Goal: Task Accomplishment & Management: Manage account settings

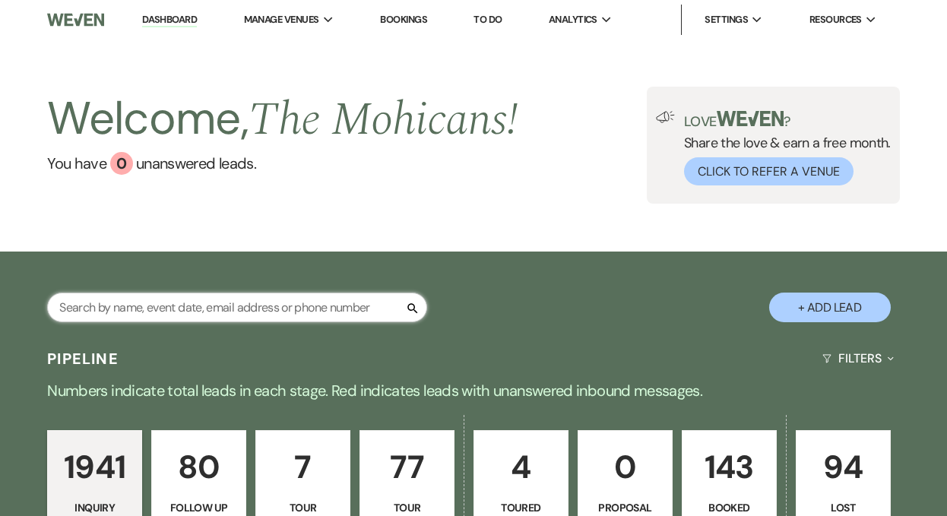
click at [270, 309] on input "text" at bounding box center [237, 308] width 380 height 30
type input "autumn"
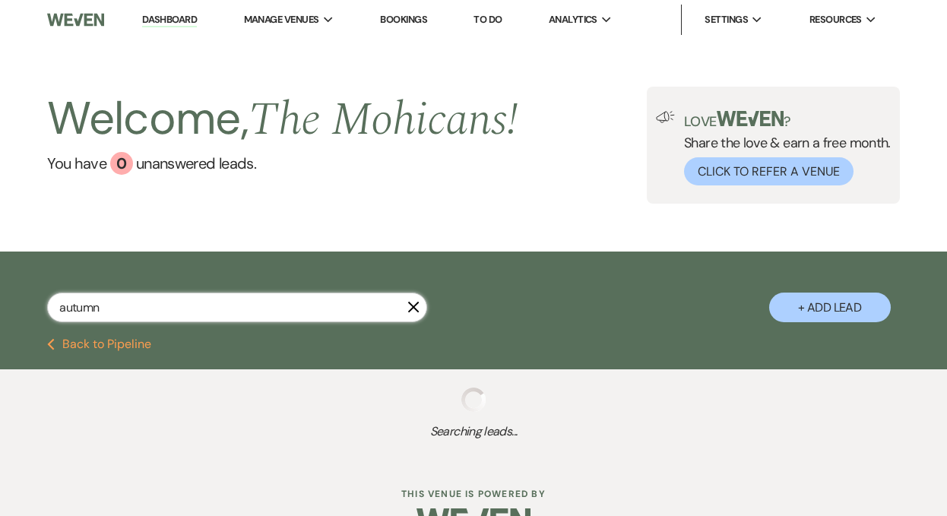
select select "9"
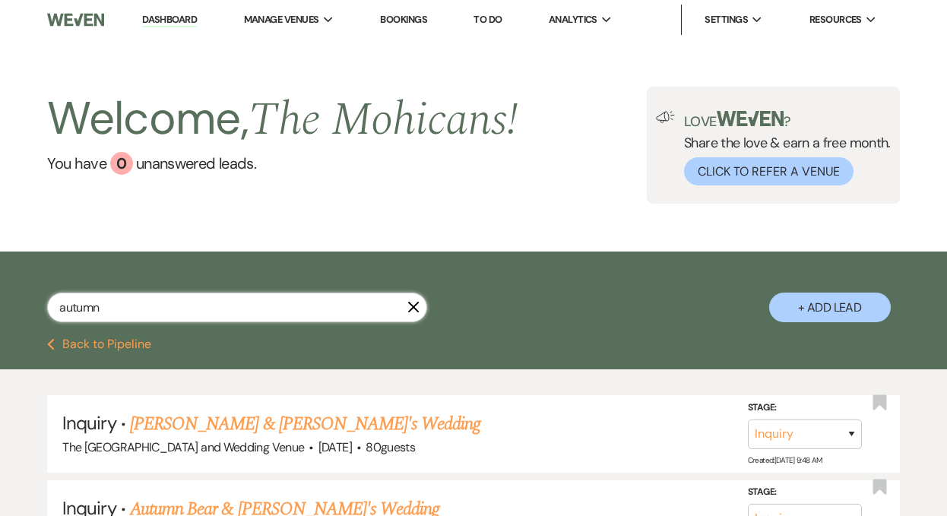
type input "autumn"
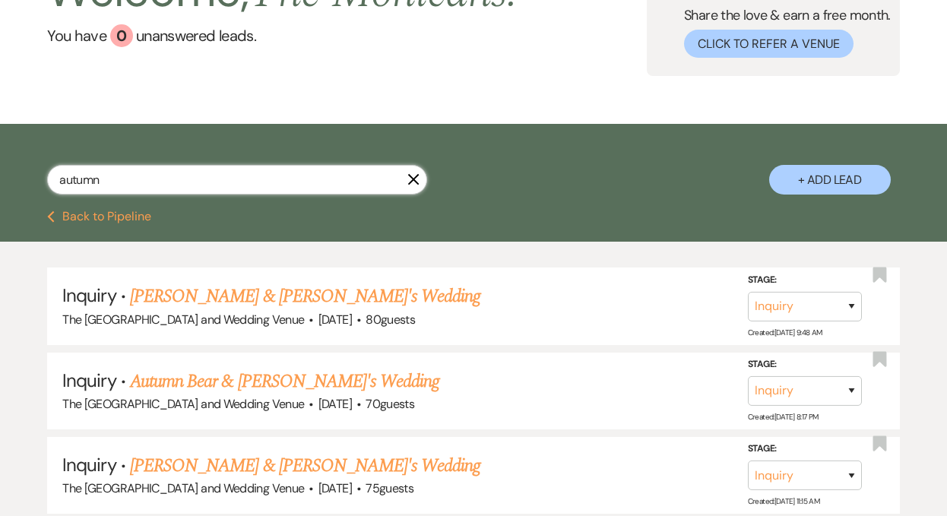
scroll to position [128, 0]
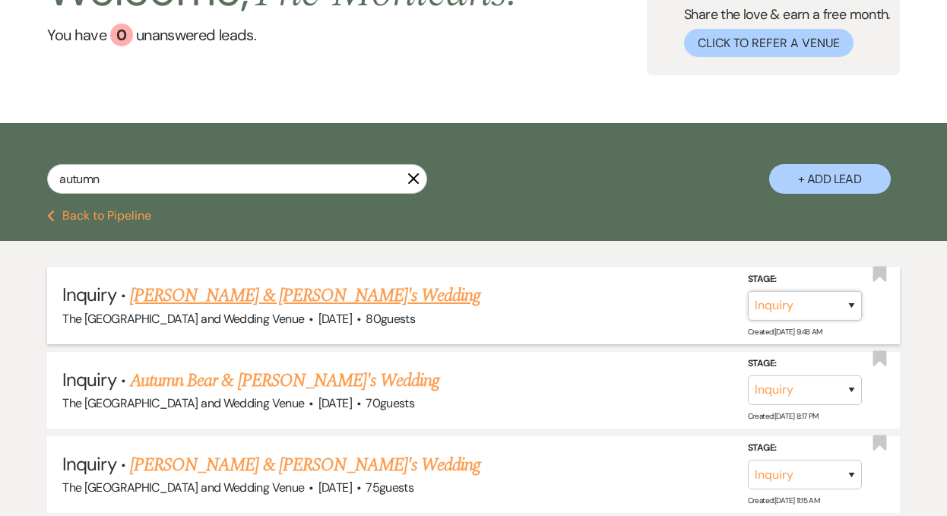
click at [785, 300] on select "Inquiry Follow Up Tour Requested Tour Confirmed Toured Proposal Sent Booked Lost" at bounding box center [805, 306] width 114 height 30
select select "4"
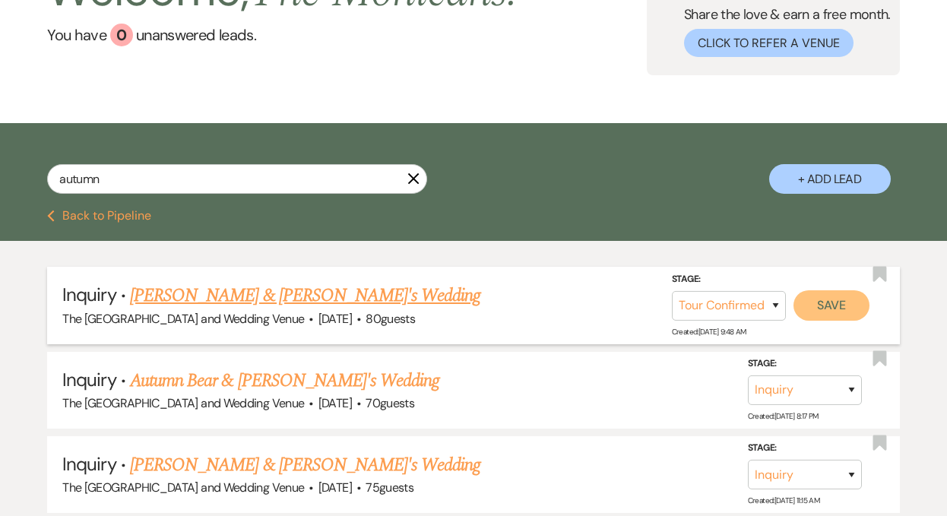
click at [806, 306] on button "Save" at bounding box center [831, 305] width 76 height 30
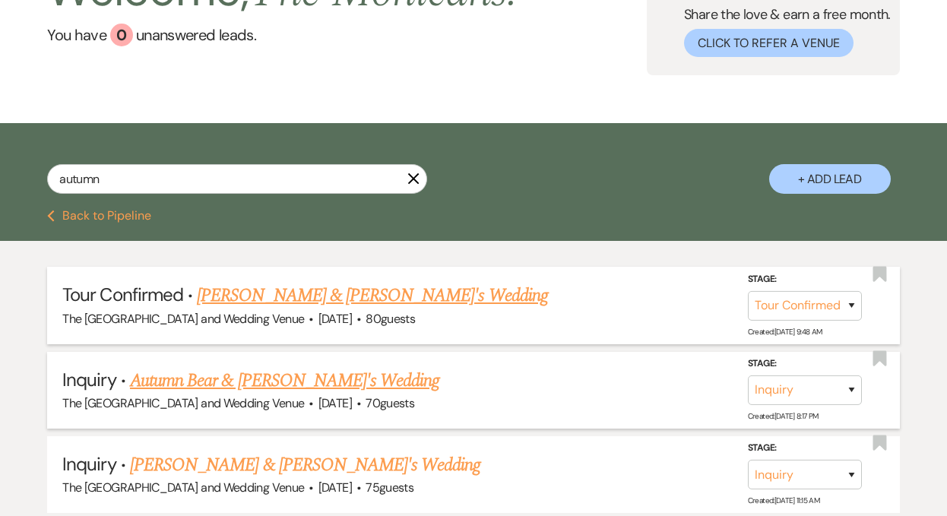
click at [331, 382] on link "Autumn Bear & [PERSON_NAME]'s Wedding" at bounding box center [284, 380] width 309 height 27
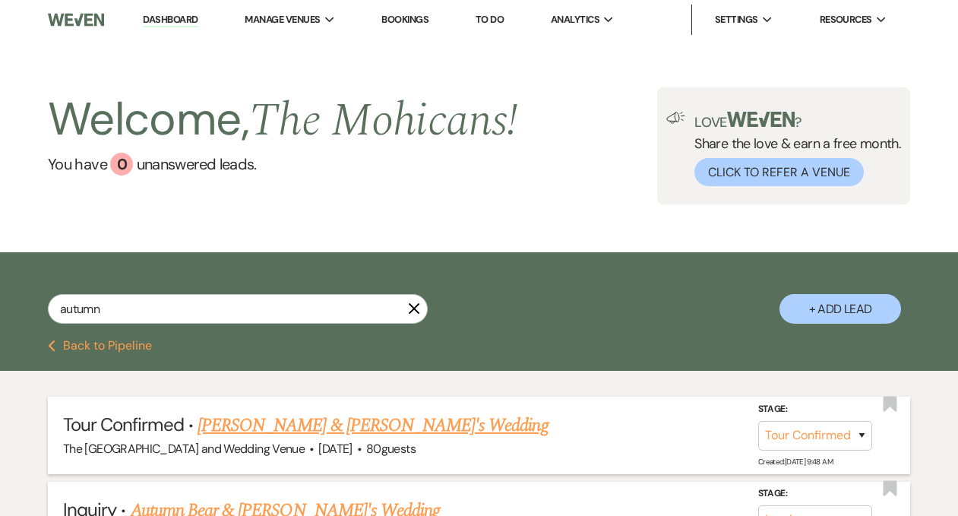
select select "5"
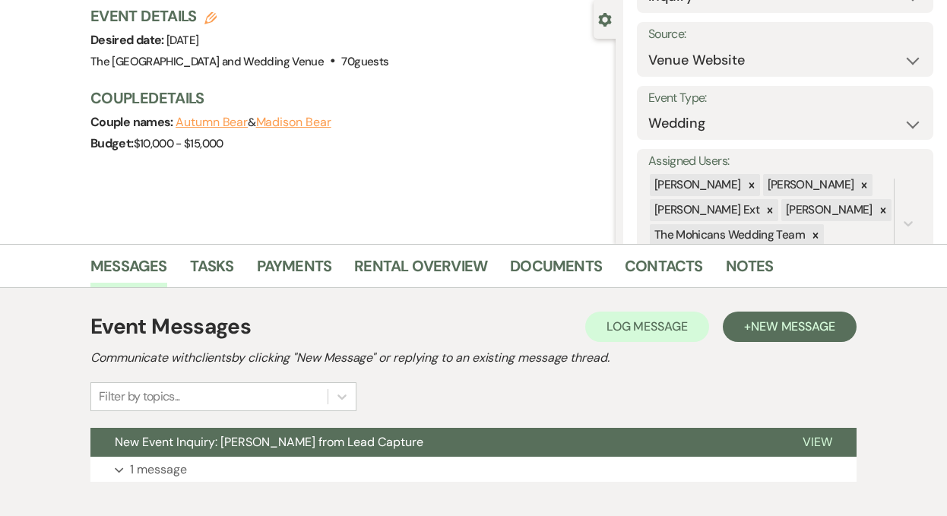
scroll to position [224, 0]
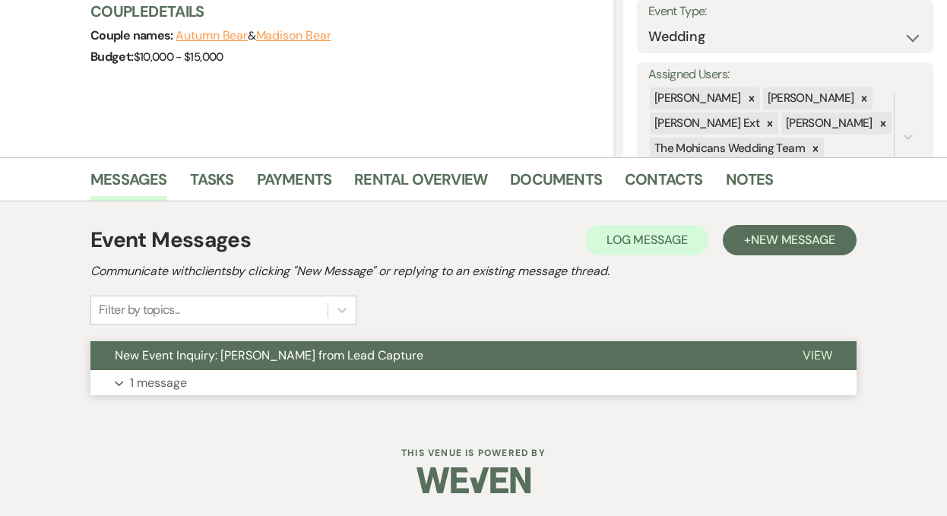
click at [169, 393] on button "Expand 1 message" at bounding box center [473, 383] width 766 height 26
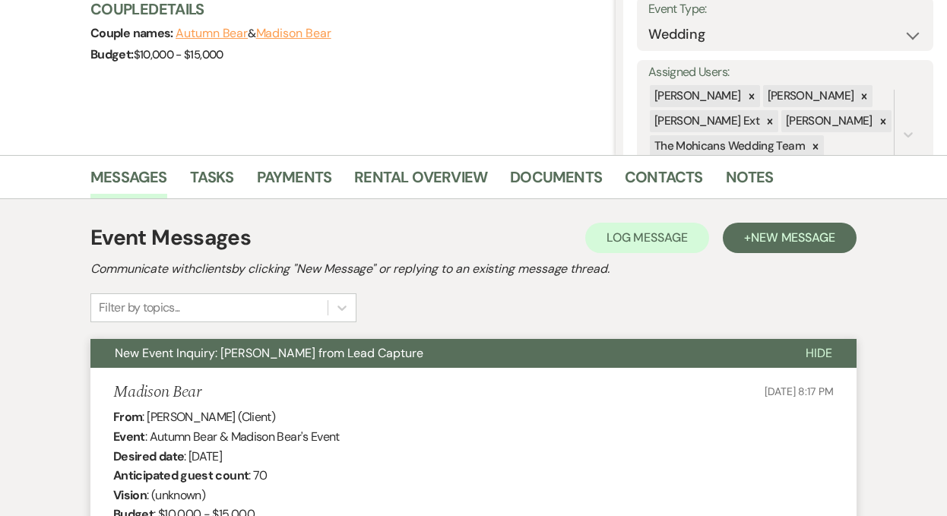
scroll to position [0, 0]
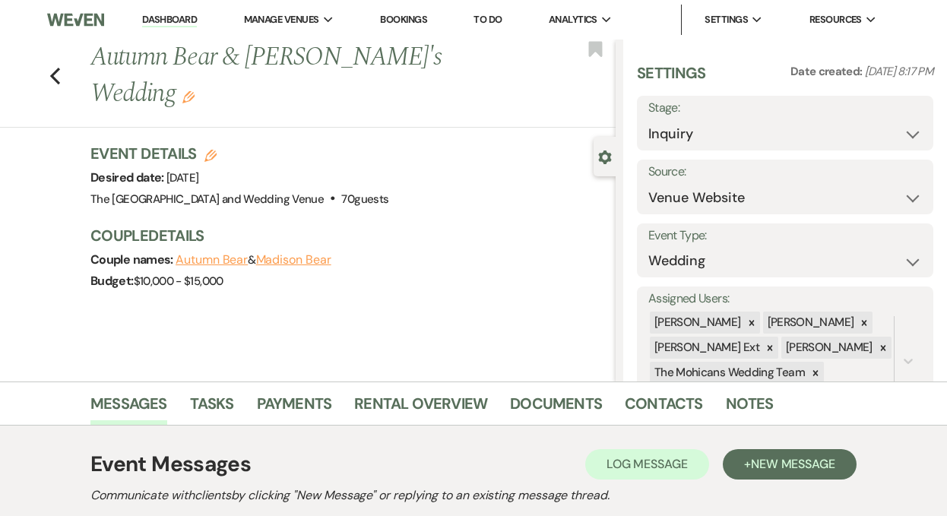
click at [161, 20] on link "Dashboard" at bounding box center [169, 20] width 55 height 14
select select "4"
